Goal: Task Accomplishment & Management: Manage account settings

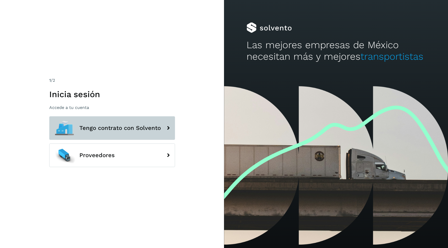
click at [160, 126] on button "Tengo contrato con Solvento" at bounding box center [112, 128] width 126 height 24
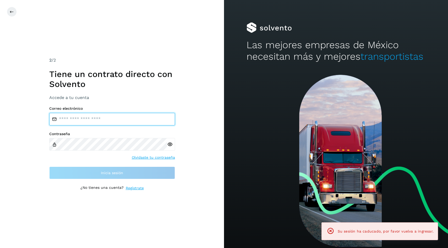
click at [144, 118] on input "email" at bounding box center [112, 119] width 126 height 13
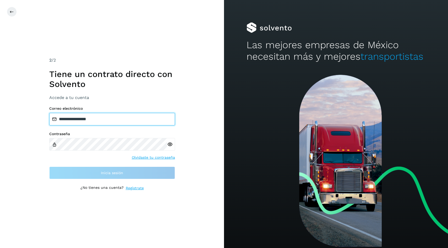
type input "**********"
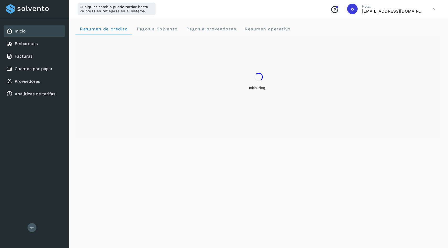
click at [147, 56] on div "Initializing..." at bounding box center [258, 81] width 366 height 93
click at [48, 73] on div "Cuentas por pagar" at bounding box center [34, 69] width 61 height 12
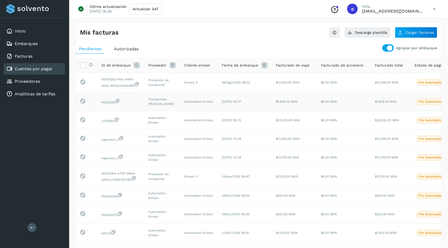
scroll to position [4, 0]
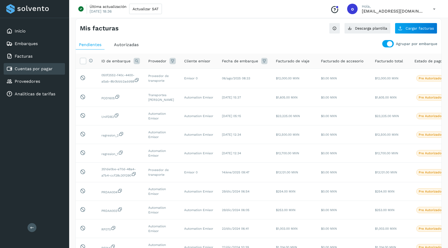
click at [391, 46] on div at bounding box center [389, 43] width 5 height 5
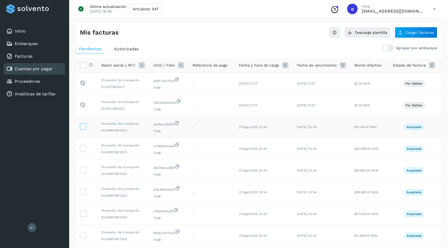
click at [83, 128] on icon at bounding box center [82, 125] width 5 height 5
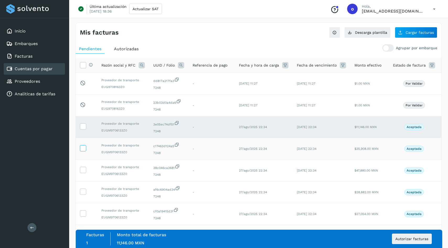
click at [83, 146] on icon at bounding box center [82, 147] width 5 height 5
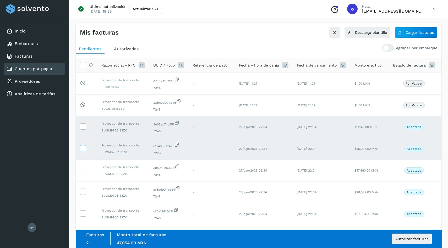
click at [84, 150] on icon at bounding box center [82, 147] width 5 height 5
